Goal: Task Accomplishment & Management: Use online tool/utility

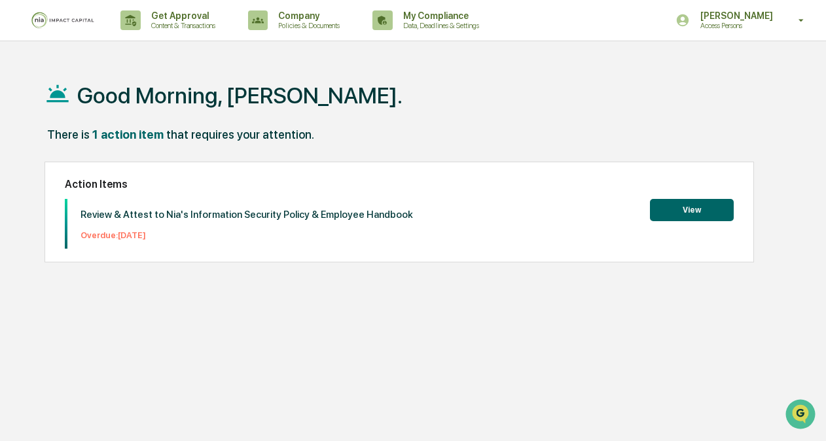
click at [736, 28] on p "Access Persons" at bounding box center [735, 25] width 90 height 9
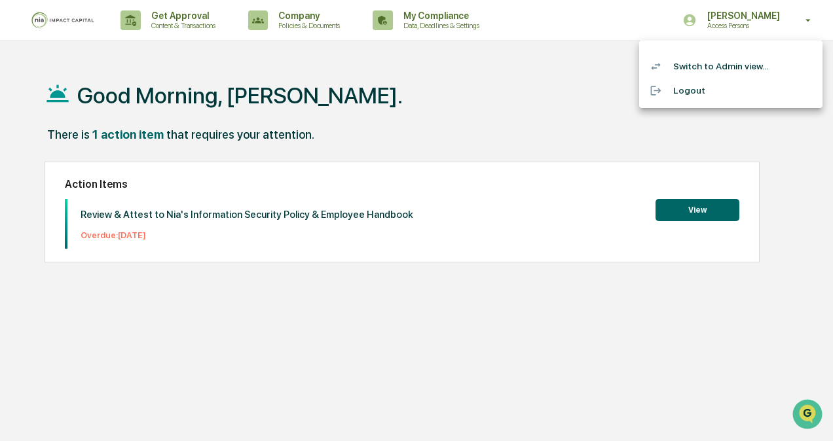
click at [722, 83] on li "Logout" at bounding box center [730, 91] width 183 height 24
click at [463, 123] on div at bounding box center [416, 220] width 833 height 441
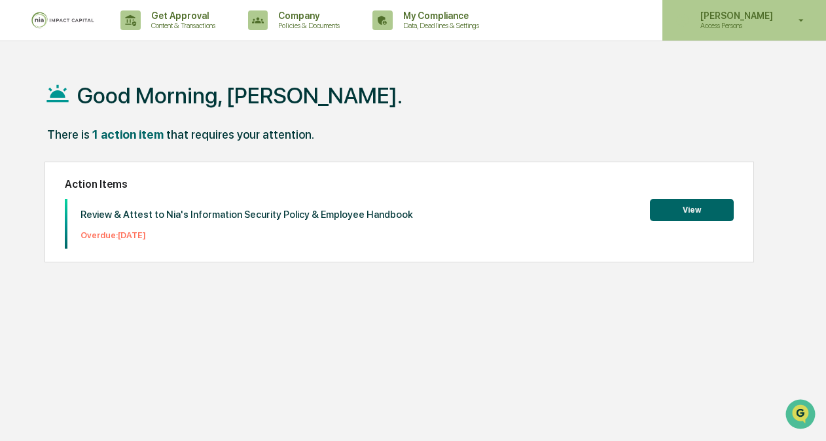
click at [737, 35] on div "[PERSON_NAME] Access Persons" at bounding box center [745, 20] width 164 height 41
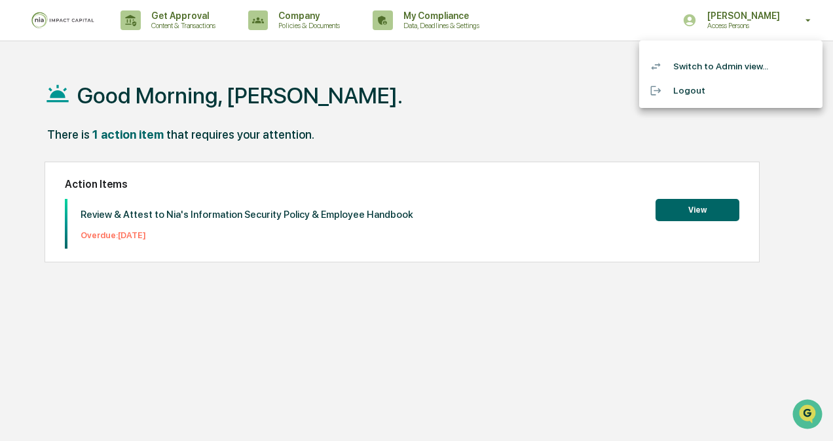
click at [722, 73] on li "Switch to Admin view..." at bounding box center [730, 66] width 183 height 24
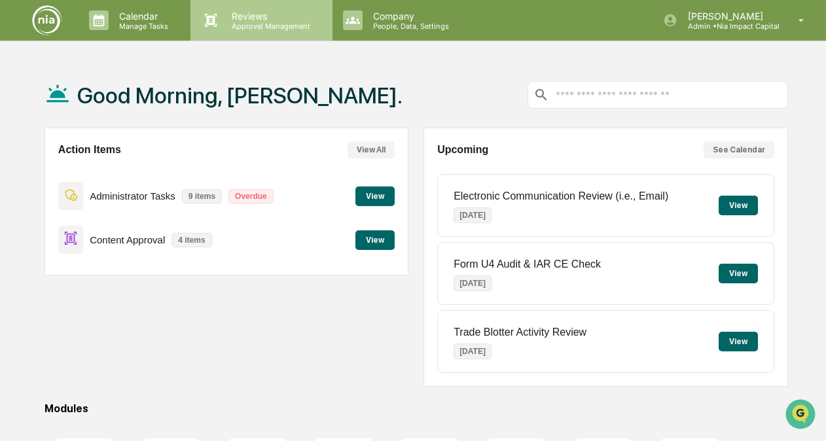
click at [232, 26] on p "Approval Management" at bounding box center [269, 26] width 96 height 9
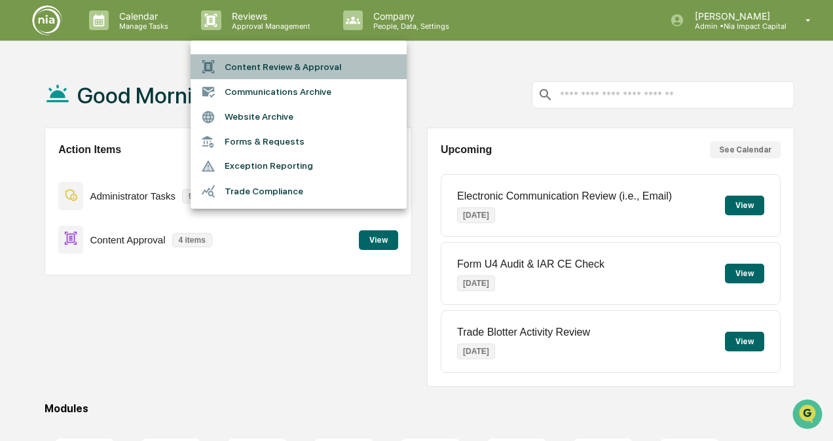
click at [249, 64] on li "Content Review & Approval" at bounding box center [299, 66] width 216 height 25
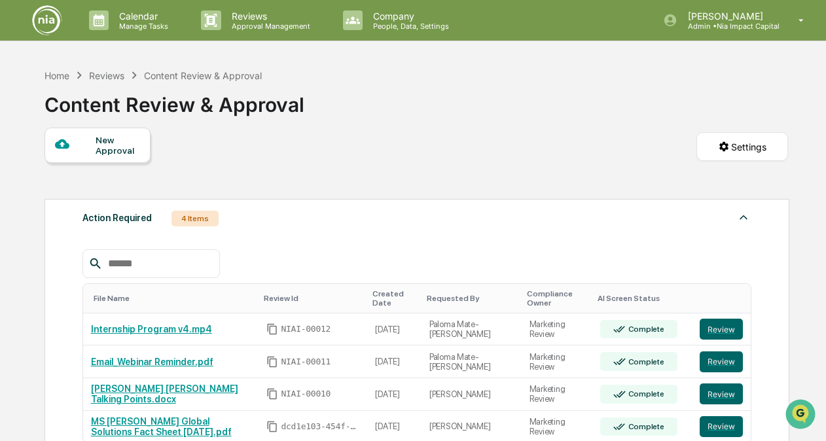
scroll to position [65, 0]
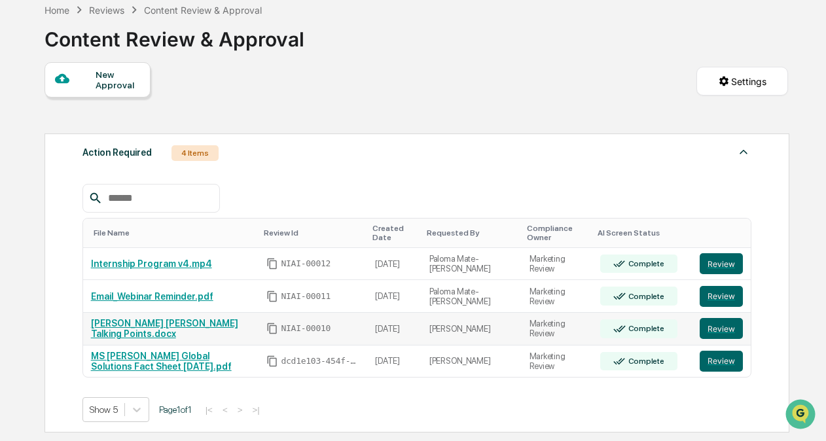
click at [126, 327] on link "[PERSON_NAME] [PERSON_NAME] Talking Points.docx" at bounding box center [164, 328] width 147 height 21
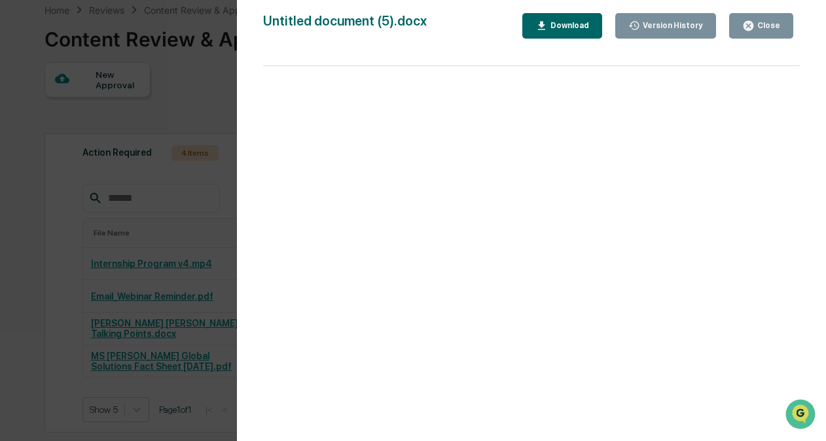
click at [762, 31] on button "Close" at bounding box center [761, 26] width 64 height 26
